Goal: Book appointment/travel/reservation

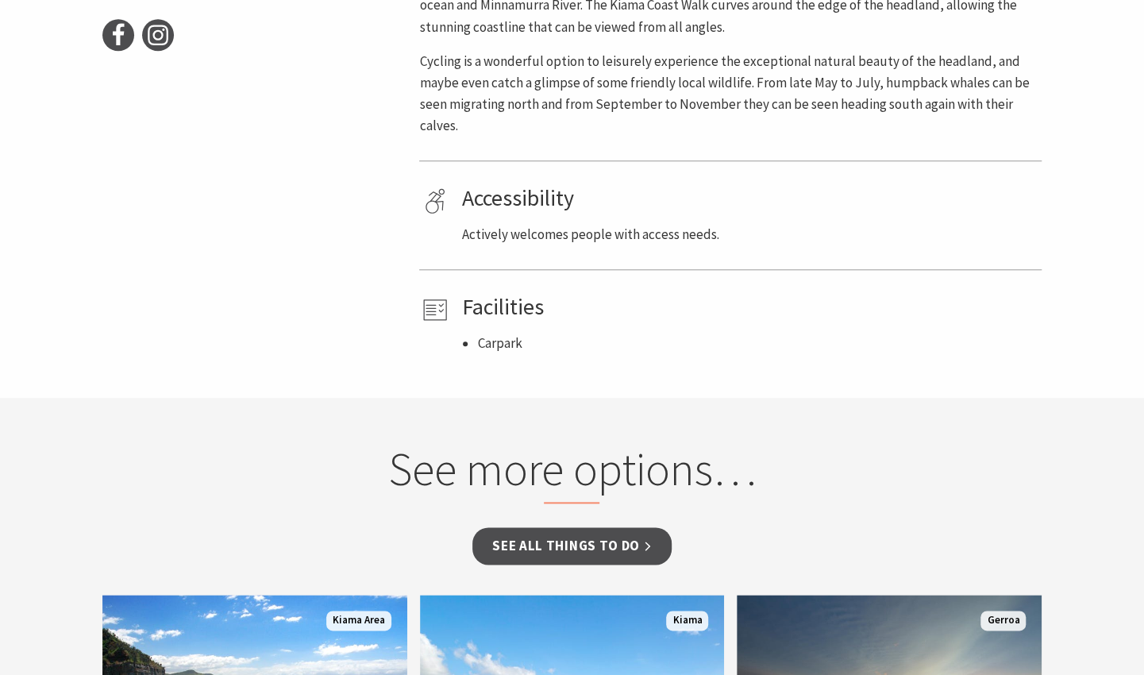
scroll to position [828, 0]
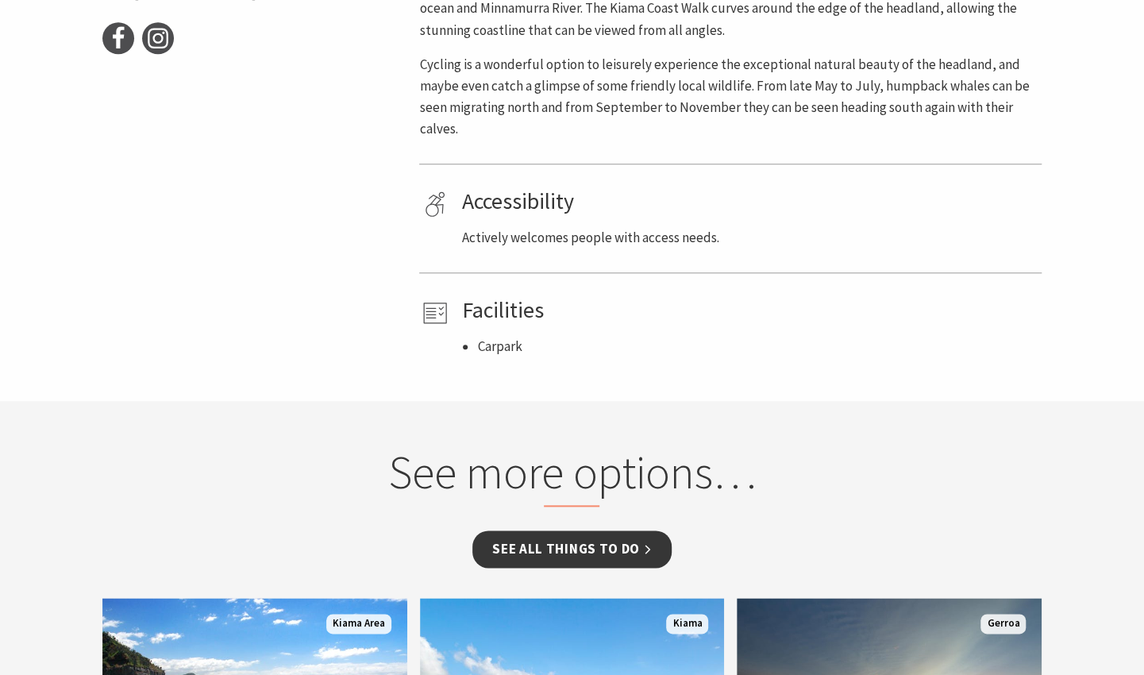
click at [572, 545] on link "See all Things To Do" at bounding box center [572, 549] width 199 height 37
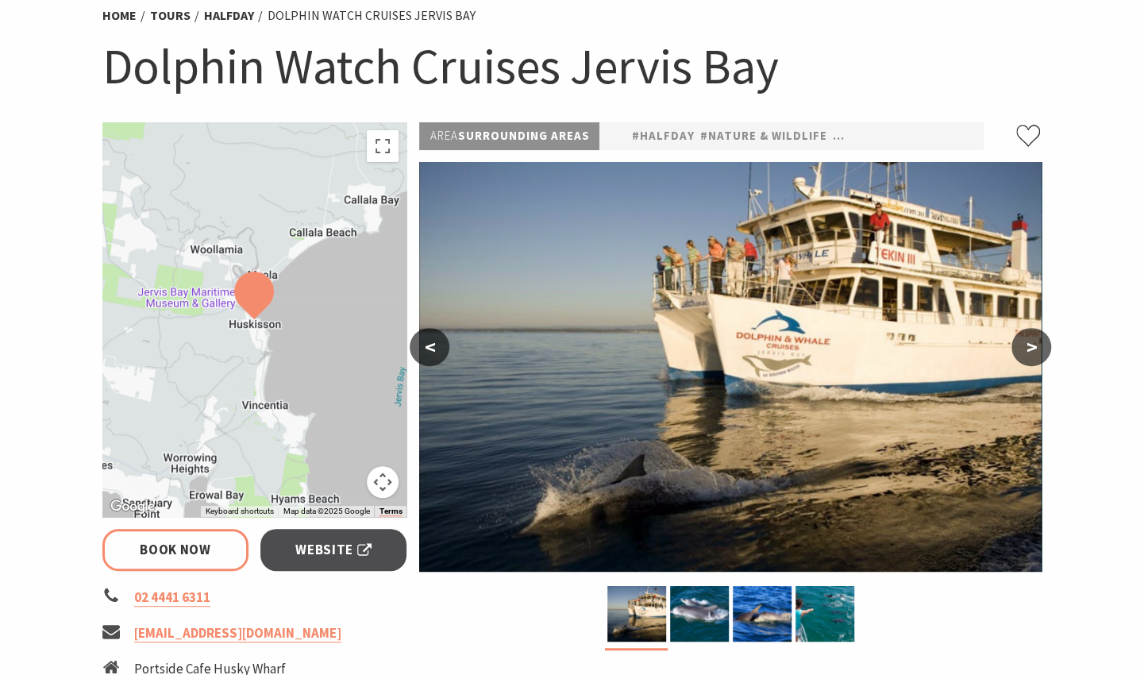
scroll to position [133, 0]
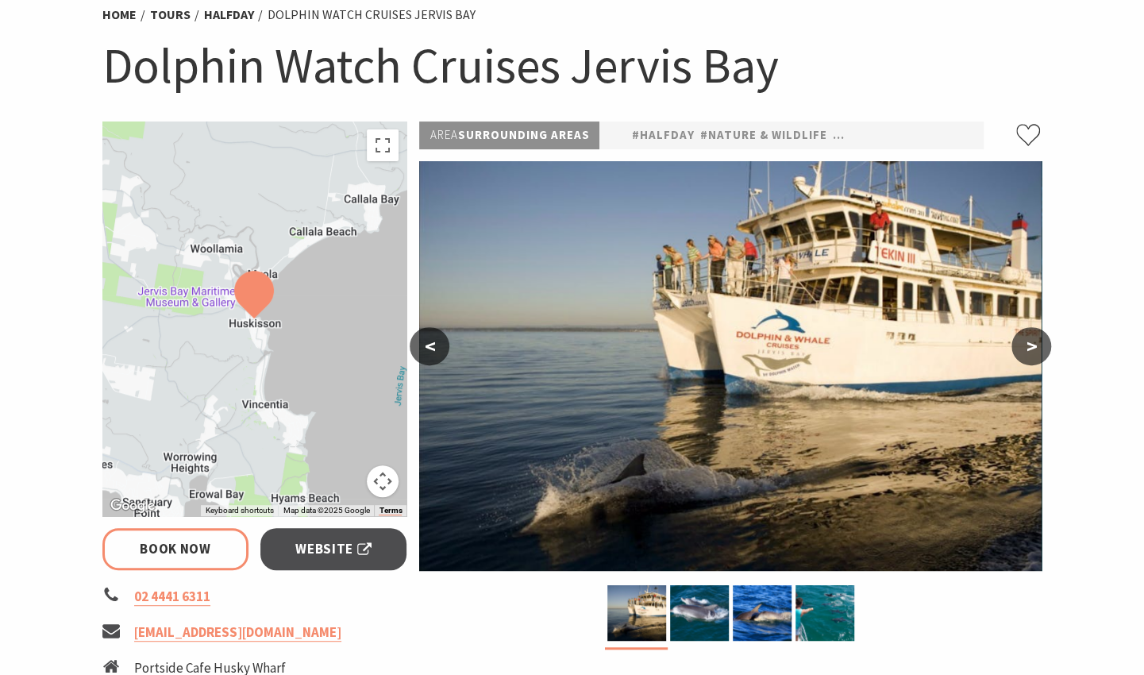
select select "3"
select select "2"
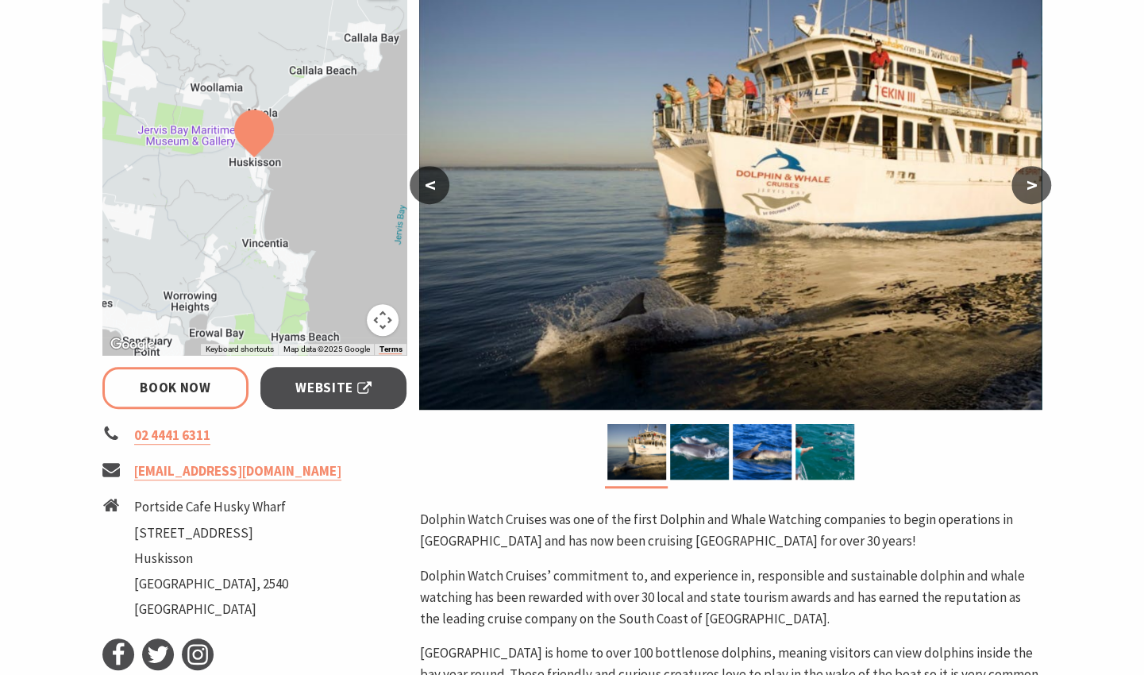
scroll to position [295, 0]
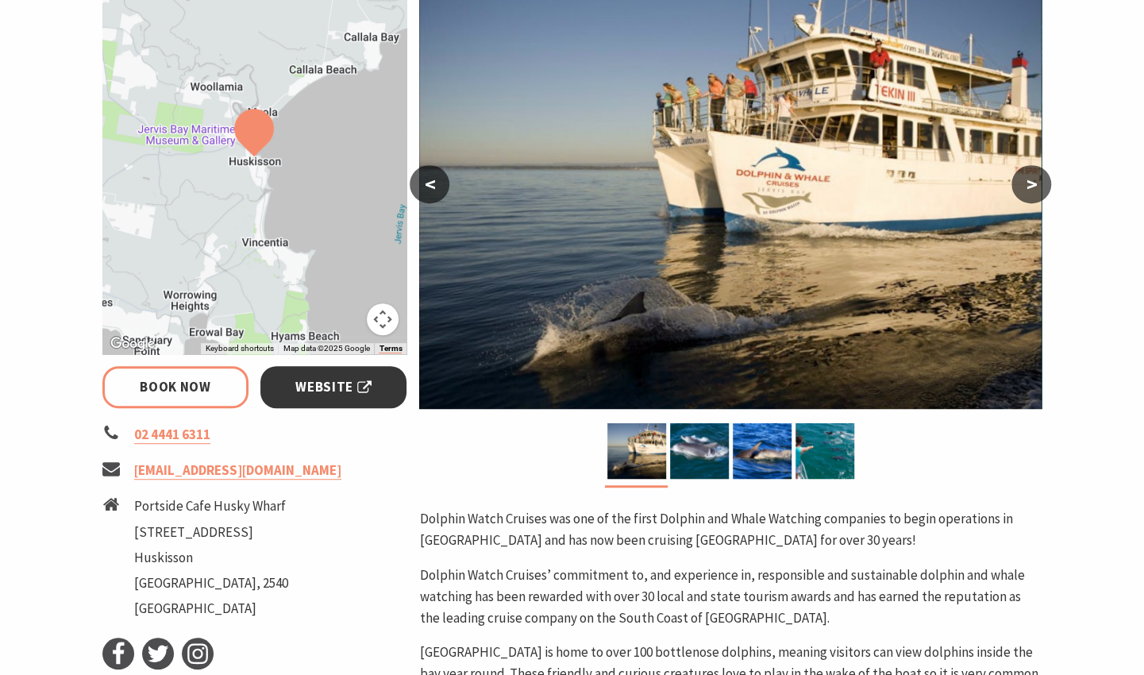
click at [340, 385] on span "Website" at bounding box center [333, 386] width 76 height 21
